Goal: Book appointment/travel/reservation

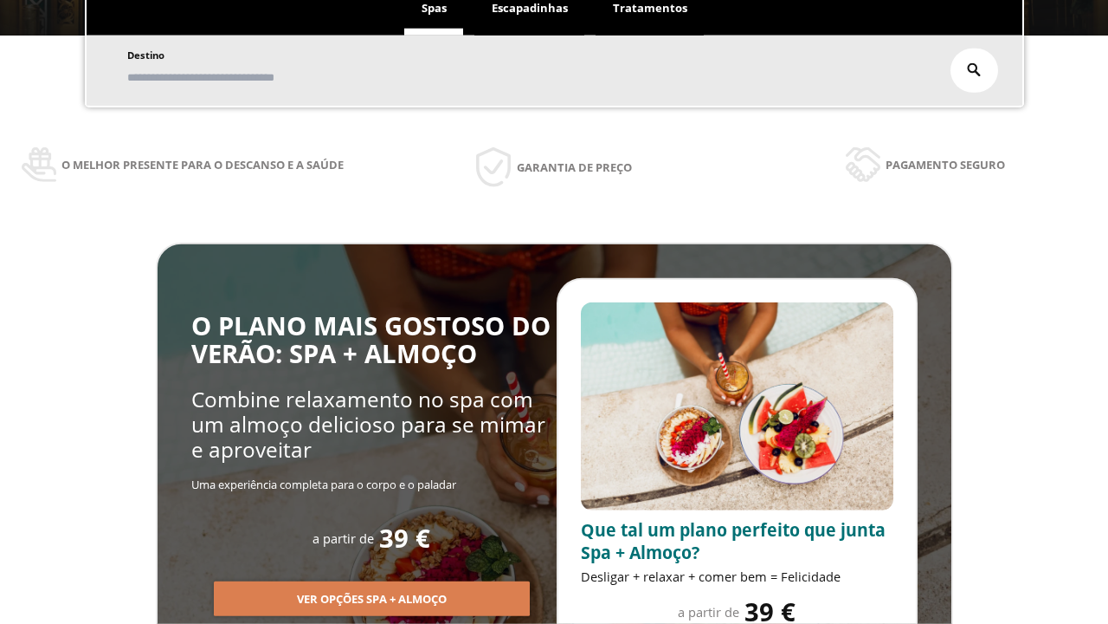
scroll to position [294, 0]
click at [530, 9] on span "Escapadinhas" at bounding box center [530, 8] width 76 height 16
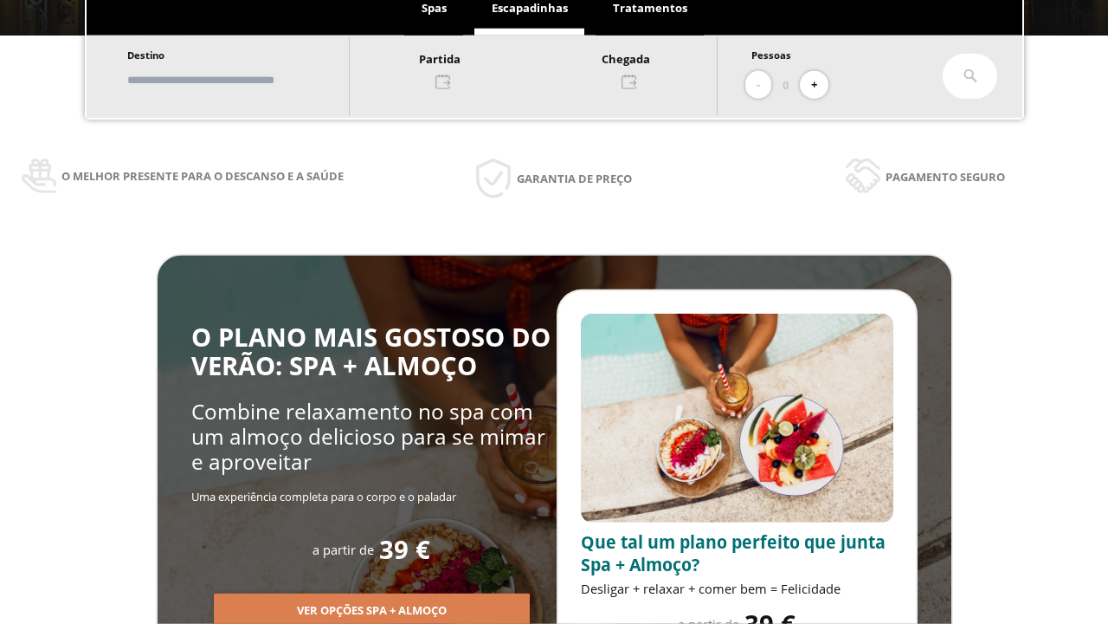
click at [244, 80] on input "text" at bounding box center [230, 80] width 216 height 30
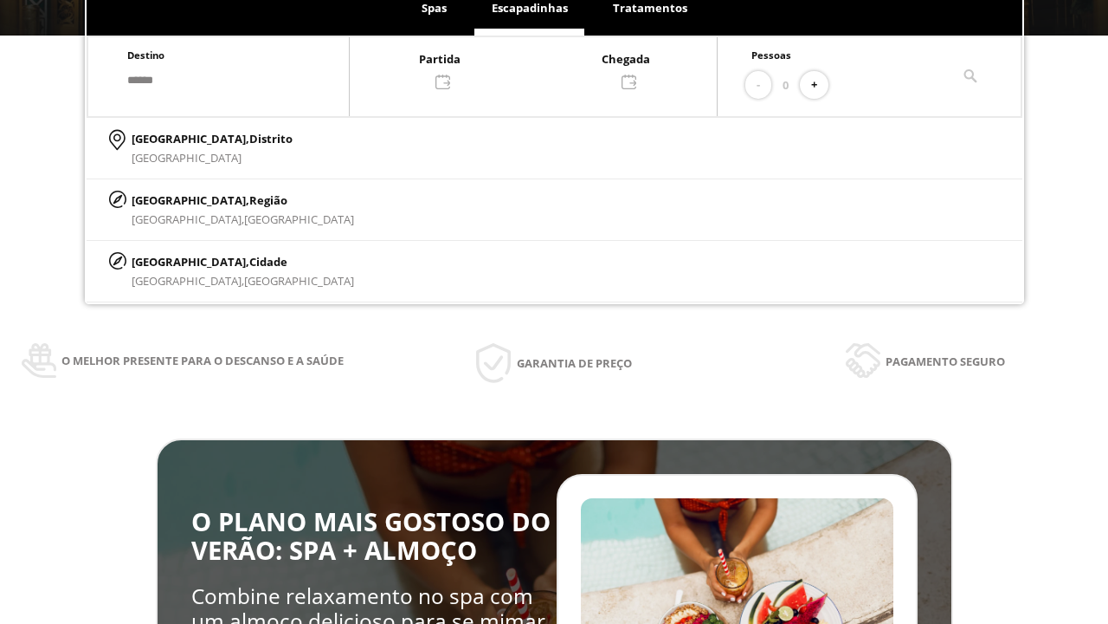
type input "******"
click at [173, 261] on p "[GEOGRAPHIC_DATA], Cidade" at bounding box center [243, 261] width 223 height 19
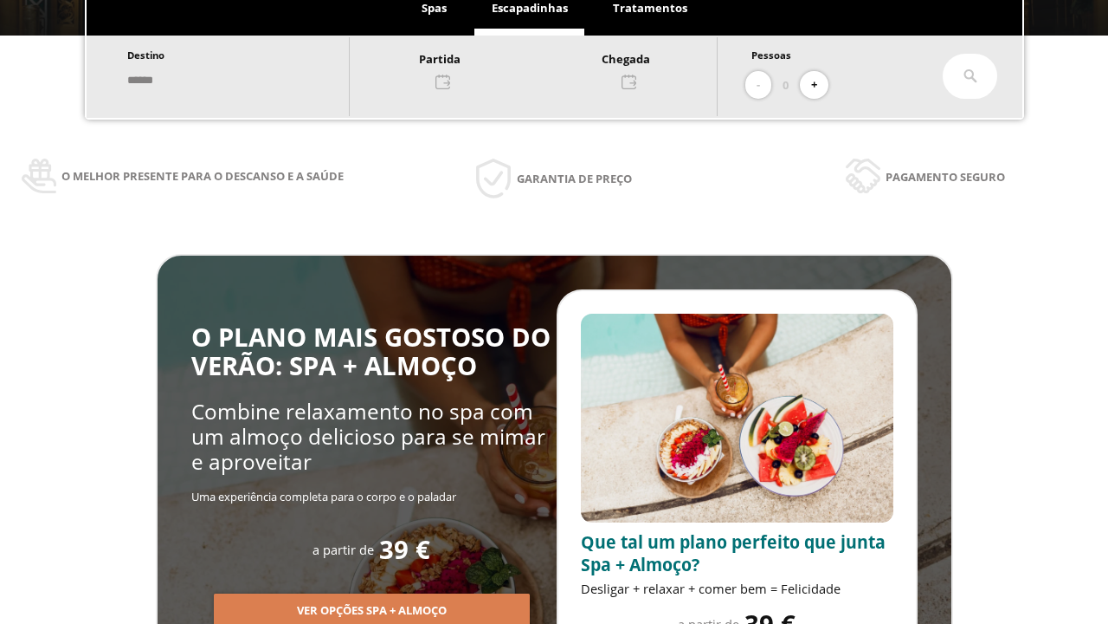
click at [551, 68] on div at bounding box center [533, 69] width 367 height 42
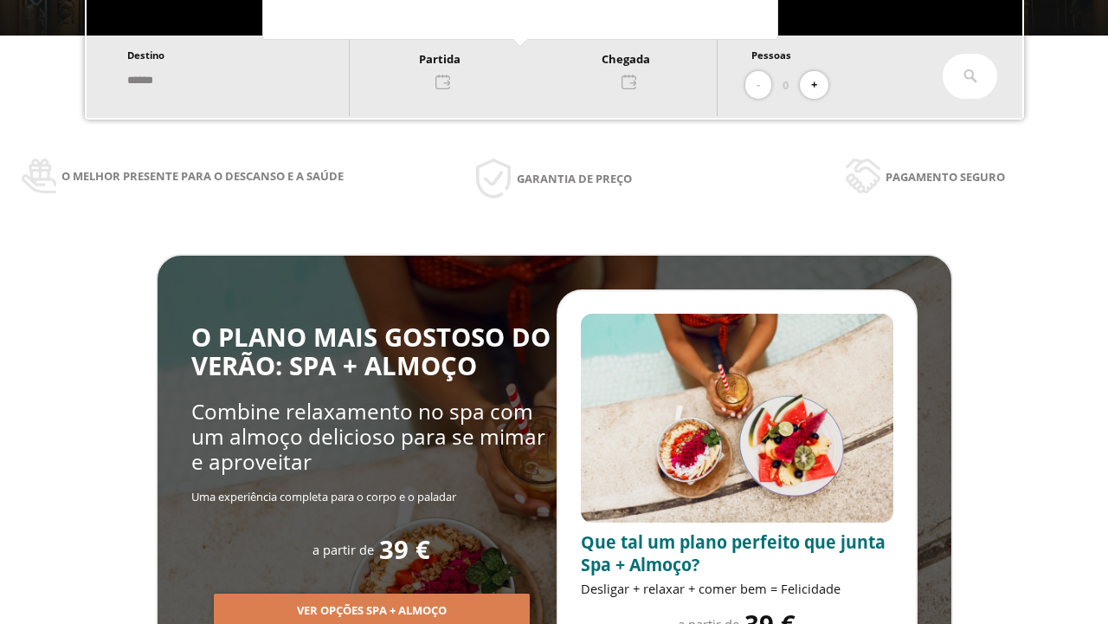
scroll to position [0, 0]
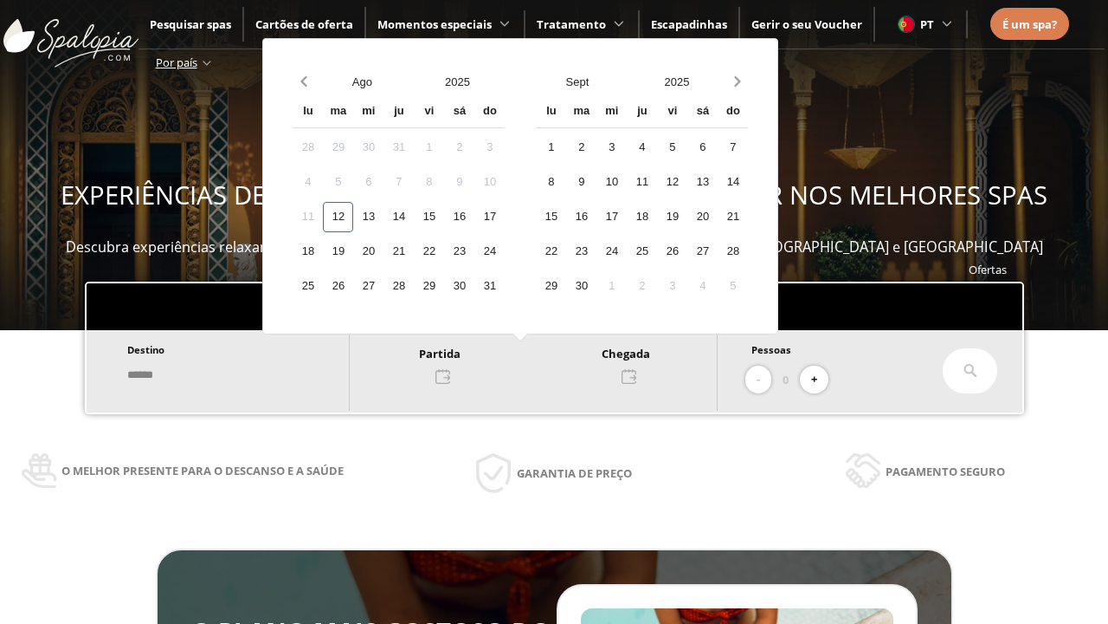
click at [414, 216] on div "14" at bounding box center [399, 217] width 30 height 30
click at [444, 216] on div "15" at bounding box center [429, 217] width 30 height 30
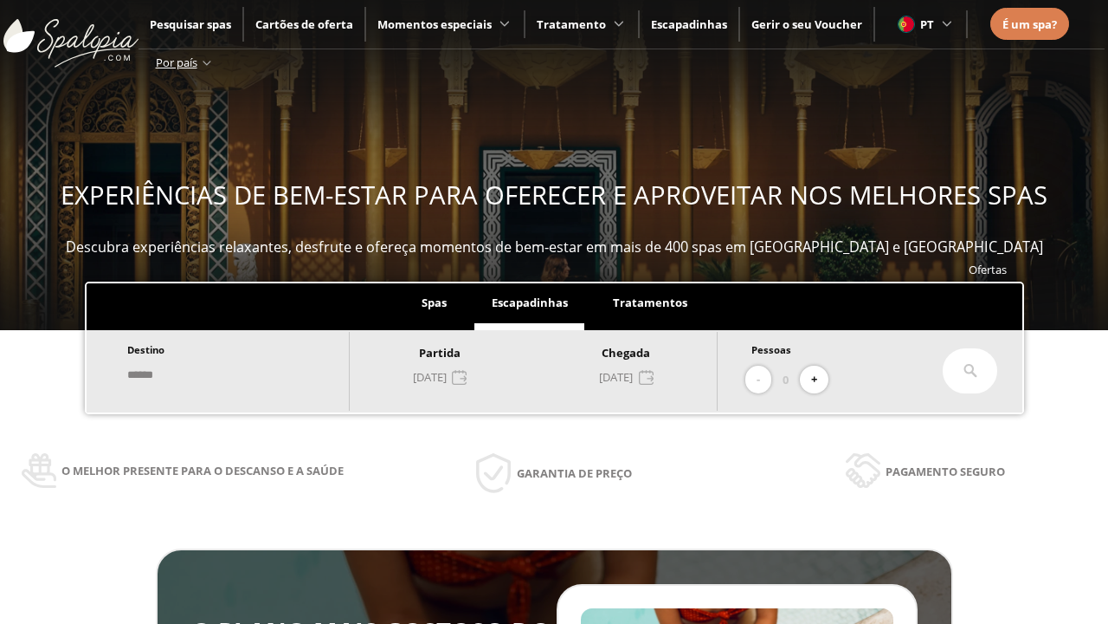
click at [820, 379] on button "+" at bounding box center [814, 379] width 29 height 29
click at [971, 371] on icon at bounding box center [971, 371] width 14 height 14
